Goal: Task Accomplishment & Management: Manage account settings

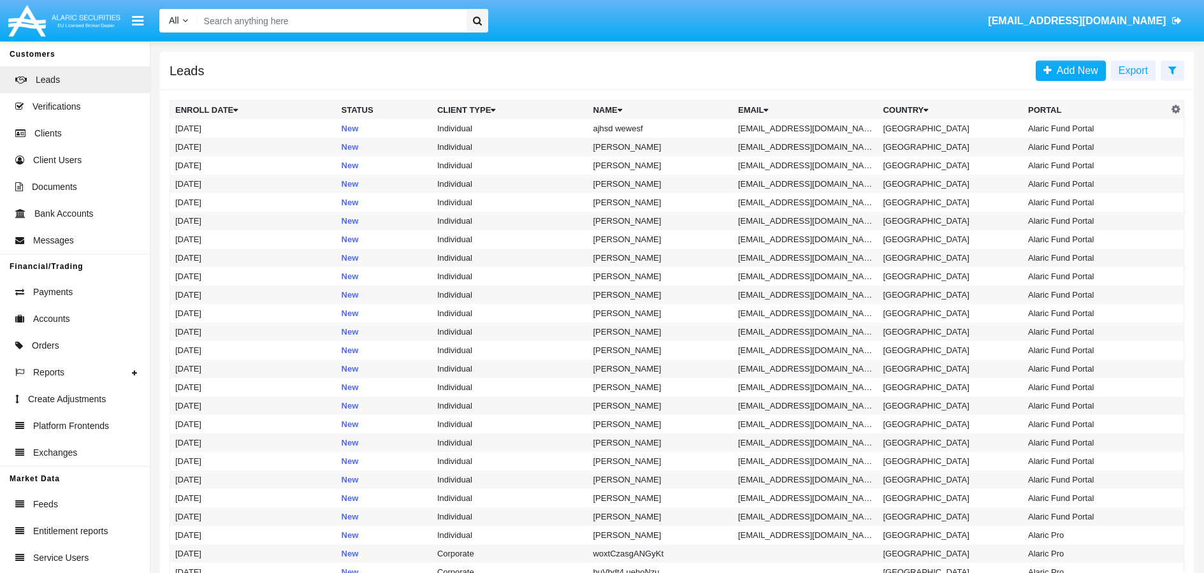
click at [362, 27] on input "Search" at bounding box center [330, 21] width 265 height 24
paste input "[EMAIL_ADDRESS][DOMAIN_NAME]"
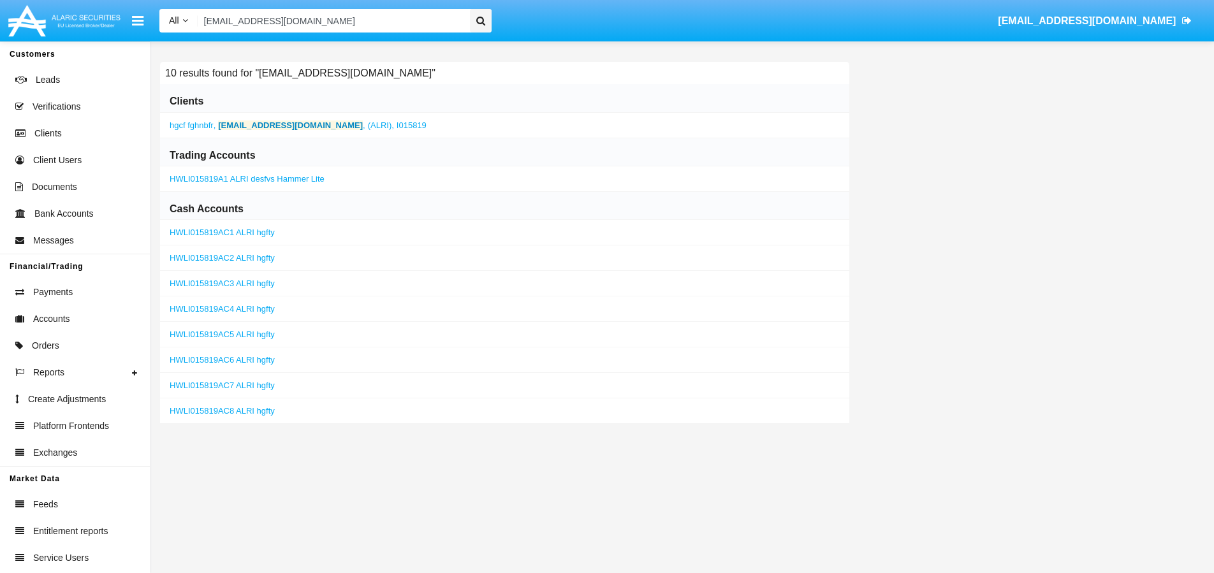
type input "[EMAIL_ADDRESS][DOMAIN_NAME]"
click at [284, 128] on b "[EMAIL_ADDRESS][DOMAIN_NAME]" at bounding box center [290, 125] width 145 height 10
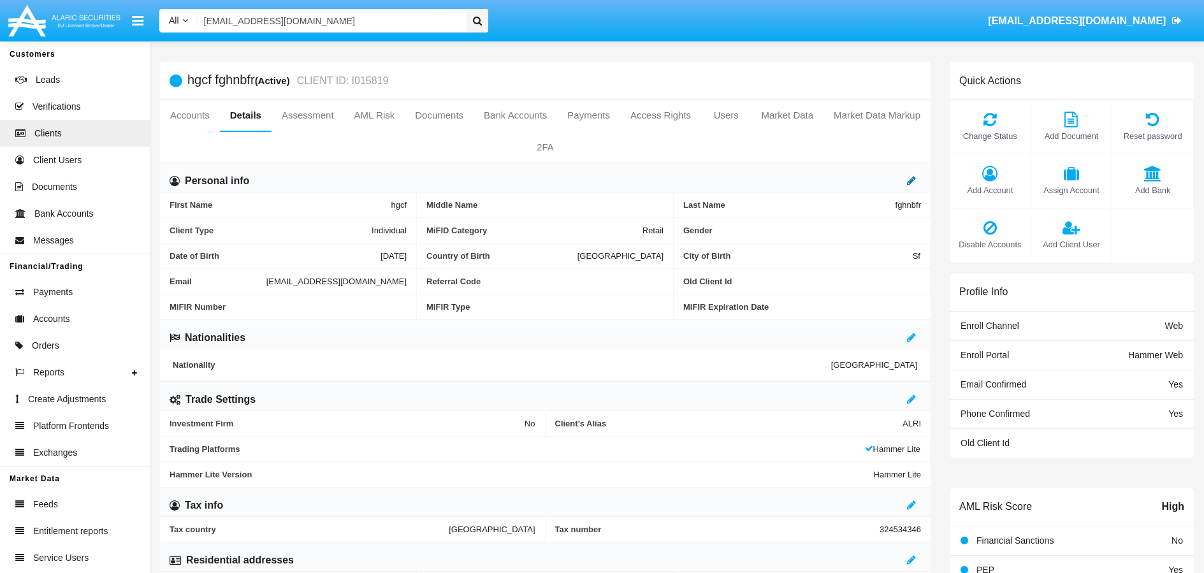
click at [910, 184] on icon at bounding box center [911, 180] width 9 height 10
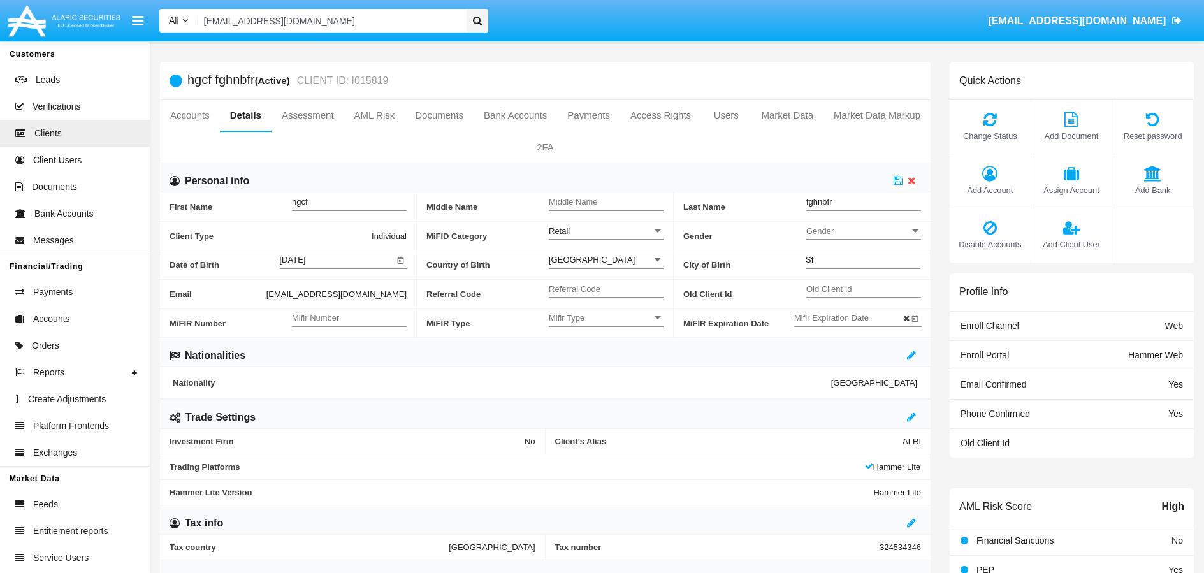
click at [612, 236] on div "Retail Mifid Category" at bounding box center [606, 227] width 115 height 24
click at [592, 259] on span "Professional" at bounding box center [606, 263] width 115 height 25
click at [900, 180] on icon at bounding box center [898, 180] width 9 height 10
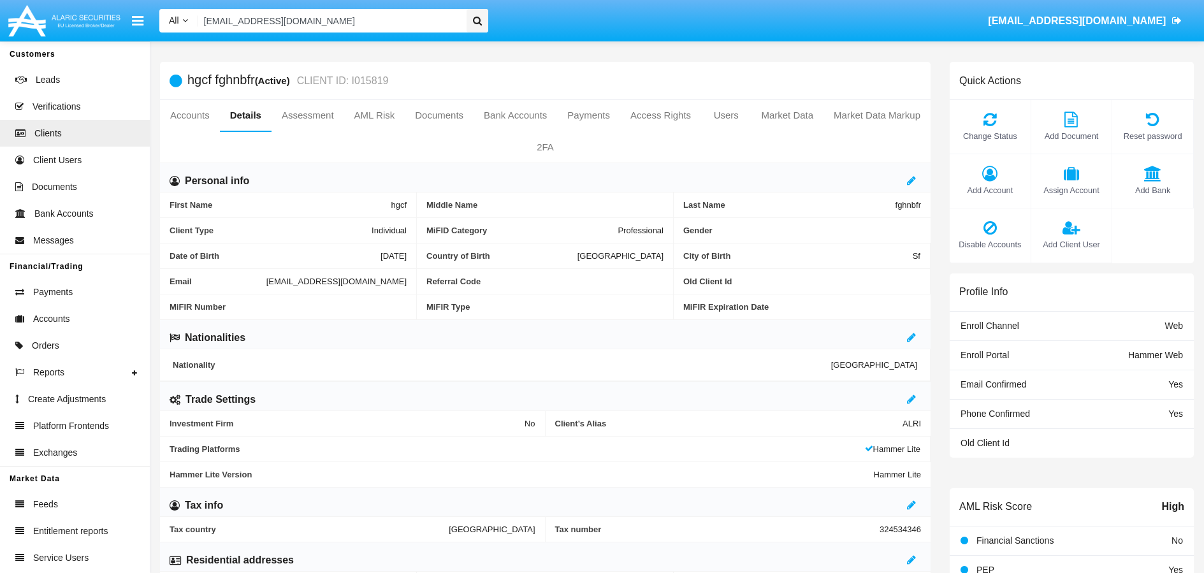
click at [351, 19] on input "[EMAIL_ADDRESS][DOMAIN_NAME]" at bounding box center [330, 21] width 265 height 24
click at [483, 22] on div at bounding box center [478, 21] width 22 height 24
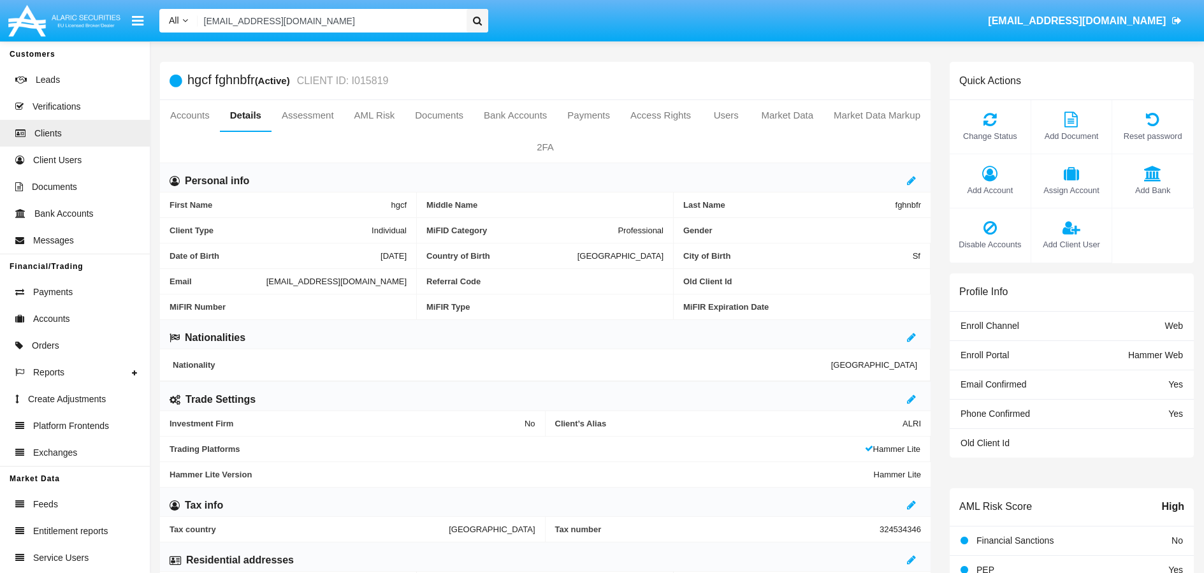
click at [481, 22] on icon at bounding box center [477, 21] width 9 height 10
click at [478, 21] on icon at bounding box center [477, 21] width 9 height 10
click at [496, 19] on div "All All Name Email Account trade_last@test.hm" at bounding box center [324, 21] width 348 height 24
click at [478, 22] on icon at bounding box center [477, 21] width 9 height 10
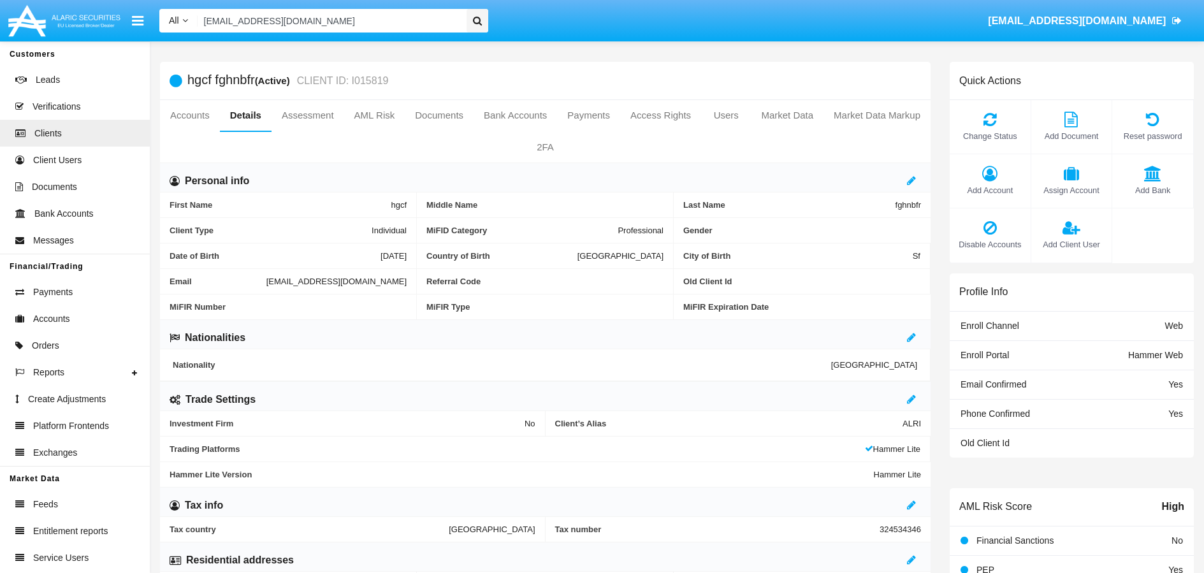
click at [478, 22] on icon at bounding box center [477, 21] width 9 height 10
click at [910, 179] on icon at bounding box center [911, 180] width 9 height 10
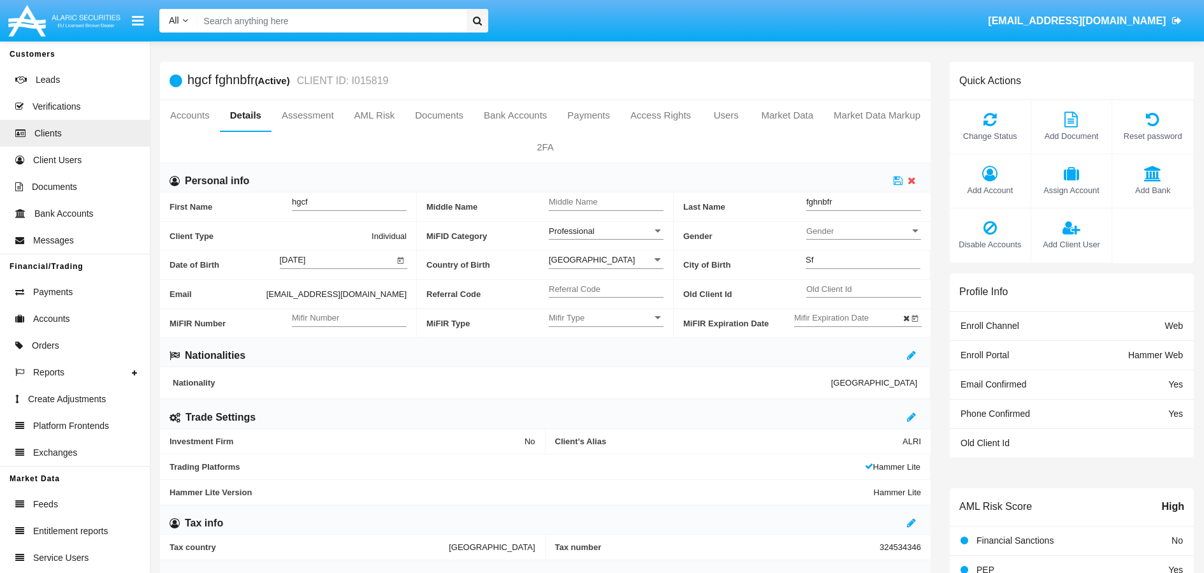
click at [656, 234] on div at bounding box center [657, 231] width 11 height 11
click at [637, 150] on div at bounding box center [602, 286] width 1204 height 573
click at [897, 184] on icon at bounding box center [898, 180] width 9 height 10
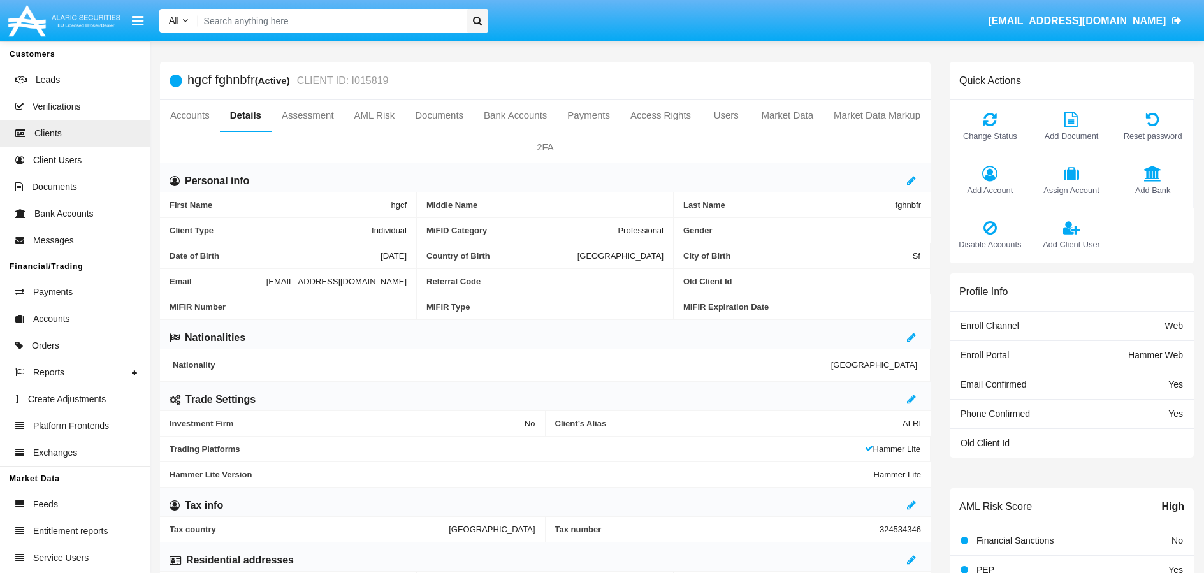
click at [319, 18] on input "Search" at bounding box center [330, 21] width 265 height 24
paste input "[EMAIL_ADDRESS][DOMAIN_NAME]"
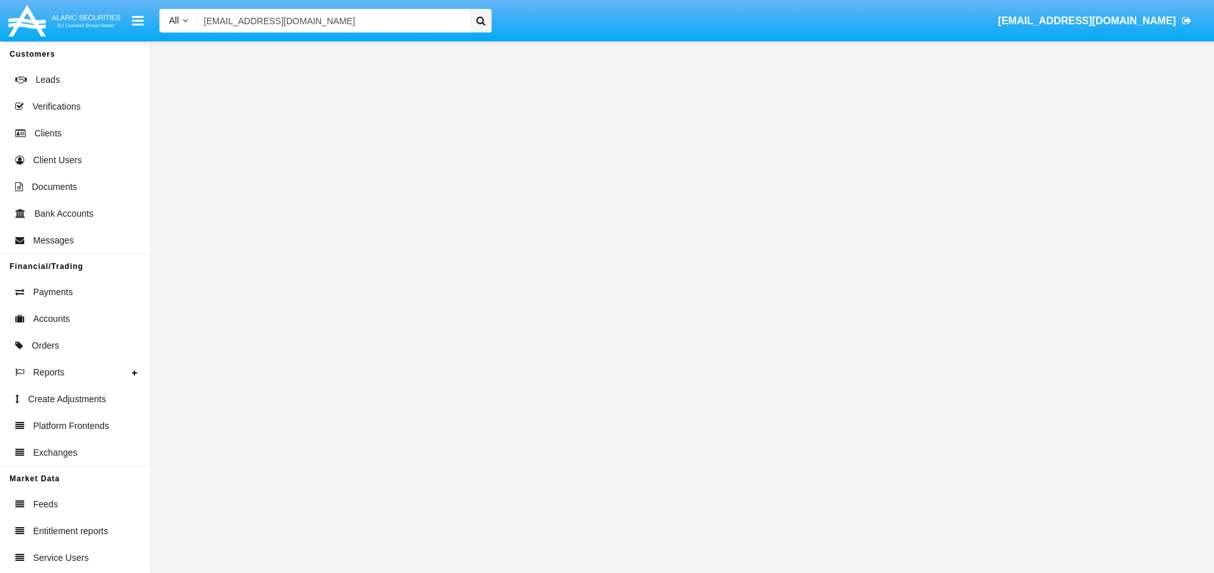
type input "testIvo@hm.bg"
click at [481, 21] on icon at bounding box center [480, 21] width 9 height 10
click at [479, 20] on icon at bounding box center [480, 21] width 9 height 10
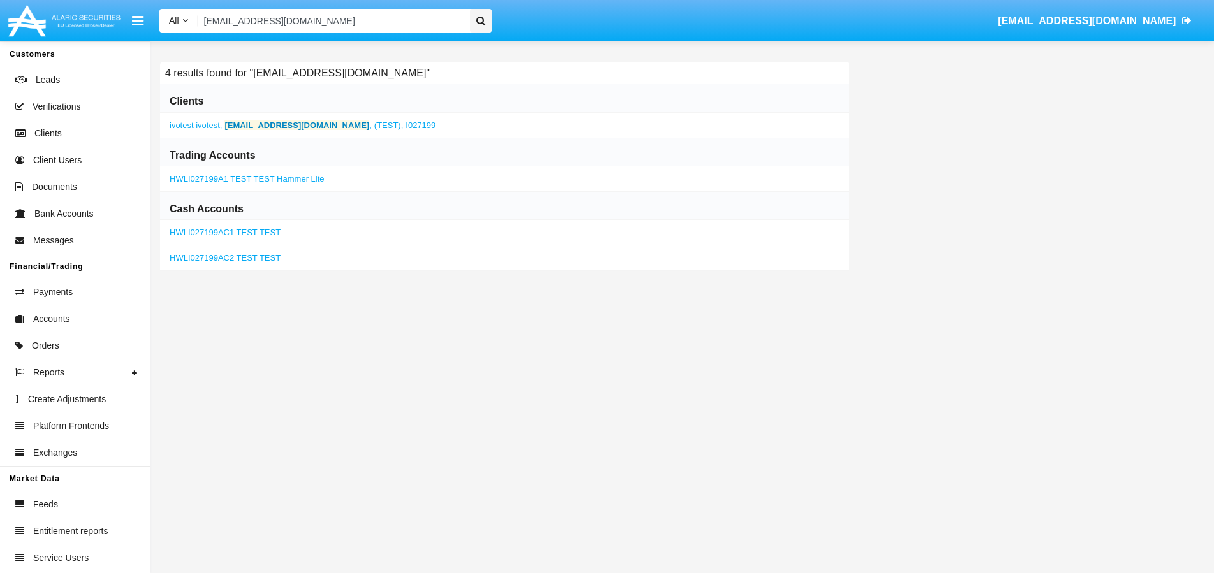
click at [268, 124] on b "testIvo@hm.bg" at bounding box center [296, 125] width 145 height 10
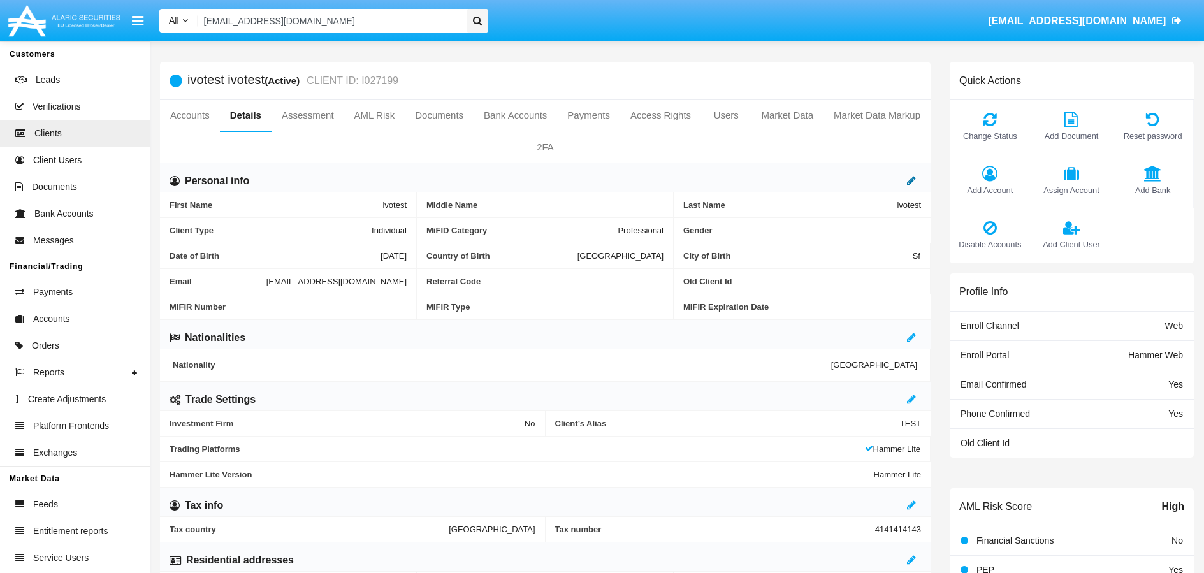
click at [910, 182] on icon at bounding box center [911, 180] width 9 height 10
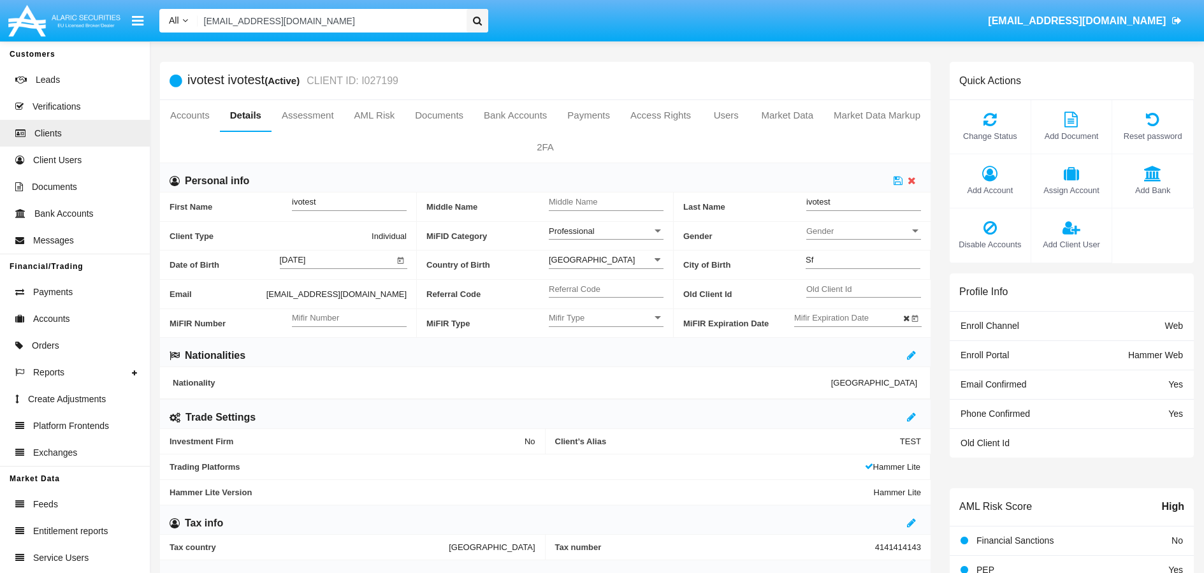
click at [635, 224] on div "Professional Mifid Category" at bounding box center [606, 227] width 115 height 24
click at [566, 231] on span "Retail" at bounding box center [606, 238] width 115 height 25
click at [898, 181] on icon at bounding box center [898, 180] width 9 height 10
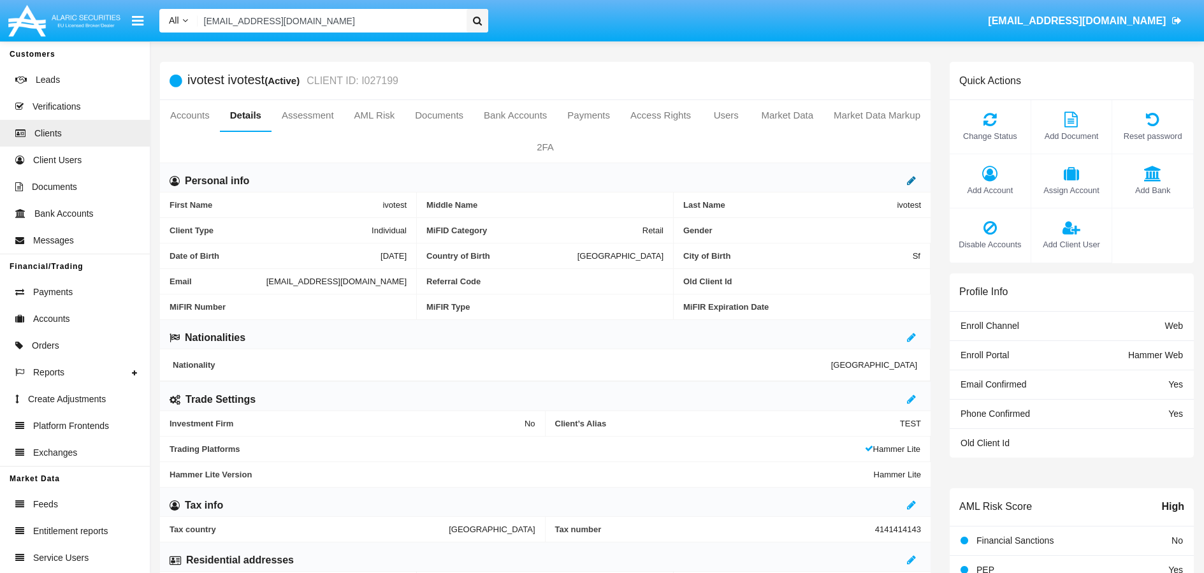
click at [912, 180] on icon at bounding box center [911, 180] width 9 height 10
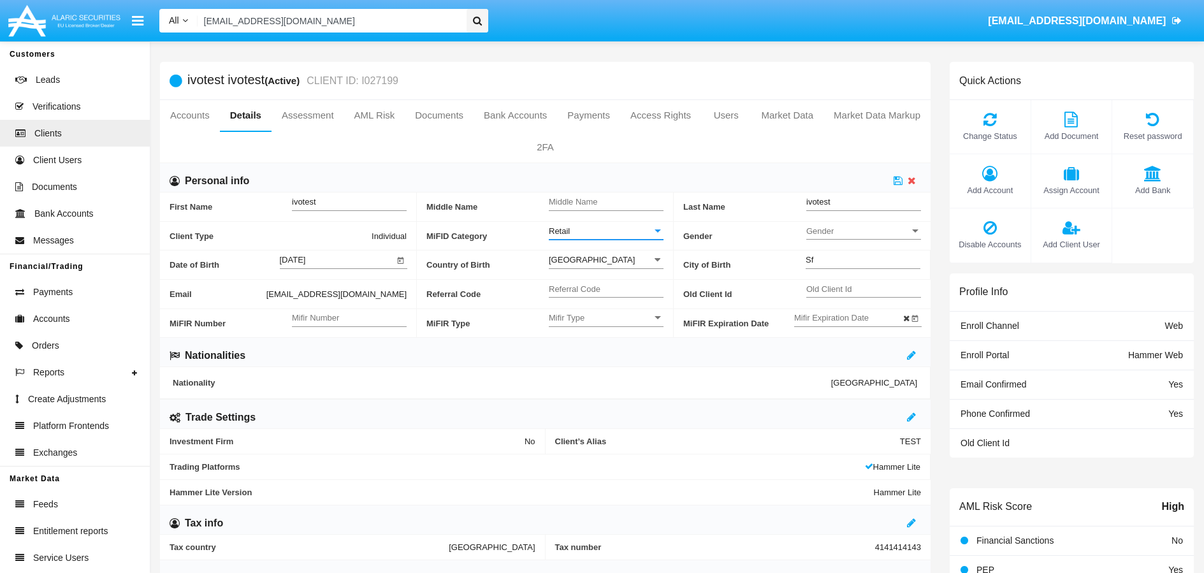
click at [655, 230] on div at bounding box center [658, 231] width 6 height 3
click at [588, 263] on span "Professional" at bounding box center [606, 263] width 115 height 25
click at [901, 184] on icon at bounding box center [898, 180] width 9 height 10
